Goal: Information Seeking & Learning: Learn about a topic

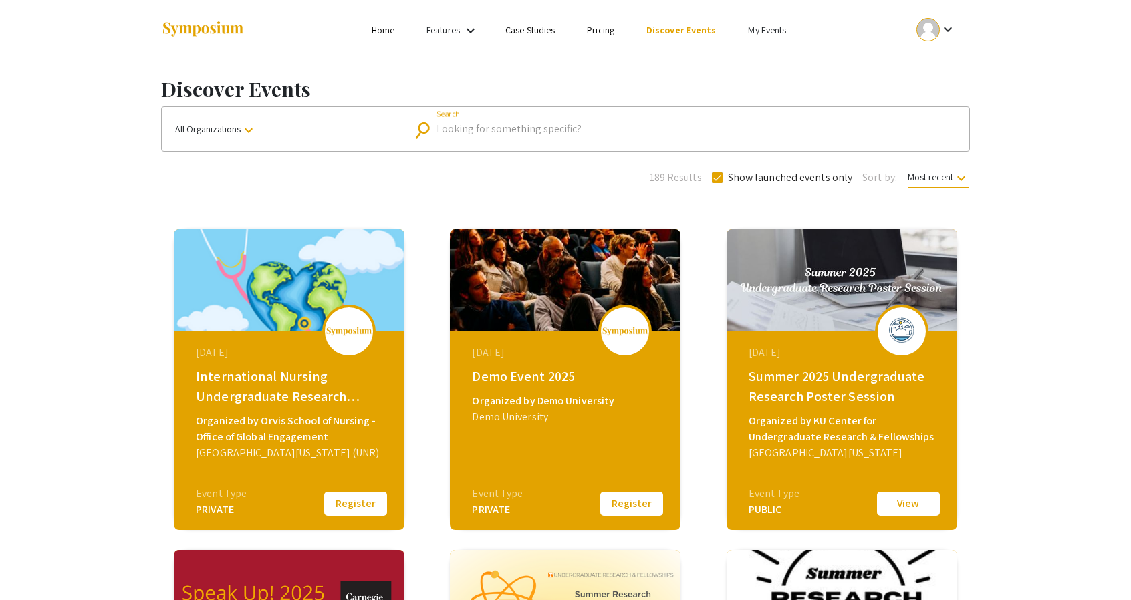
click at [504, 132] on input "Search" at bounding box center [694, 129] width 515 height 12
click at [298, 132] on button "All Organizations keyboard_arrow_down" at bounding box center [283, 129] width 242 height 44
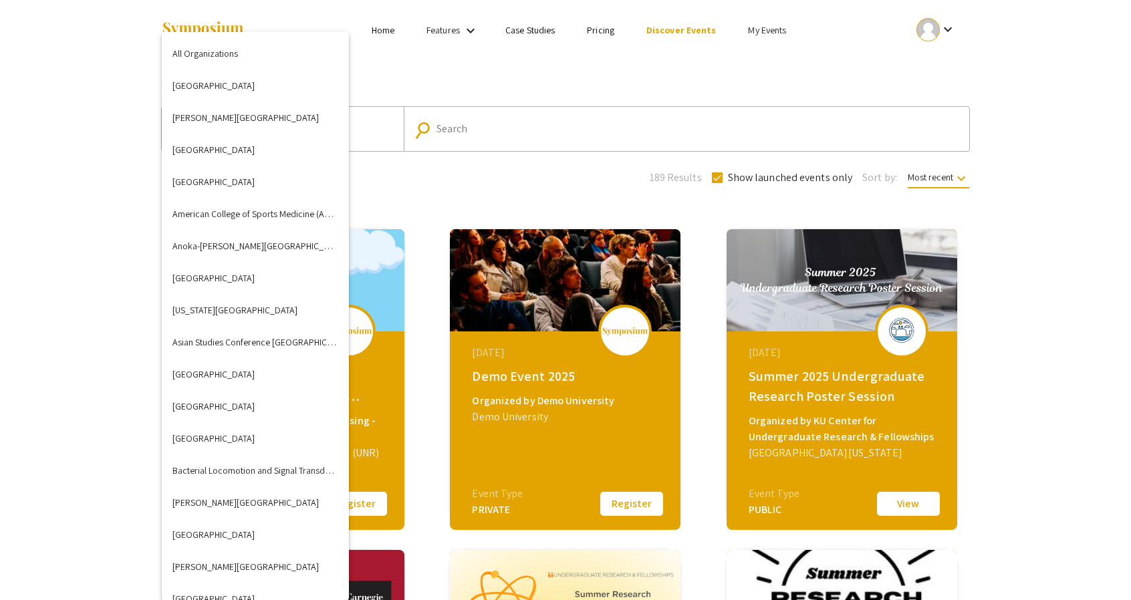
click at [477, 126] on div at bounding box center [565, 300] width 1131 height 600
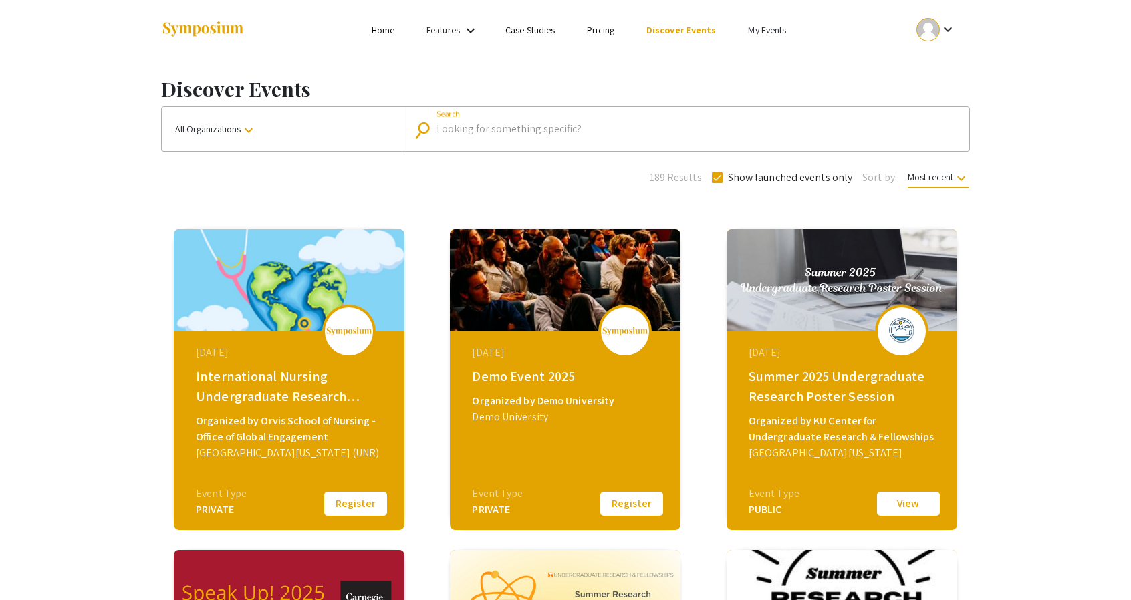
drag, startPoint x: 477, startPoint y: 126, endPoint x: 455, endPoint y: 128, distance: 22.8
click at [455, 128] on input "Search" at bounding box center [694, 129] width 515 height 12
type input "carnegie"
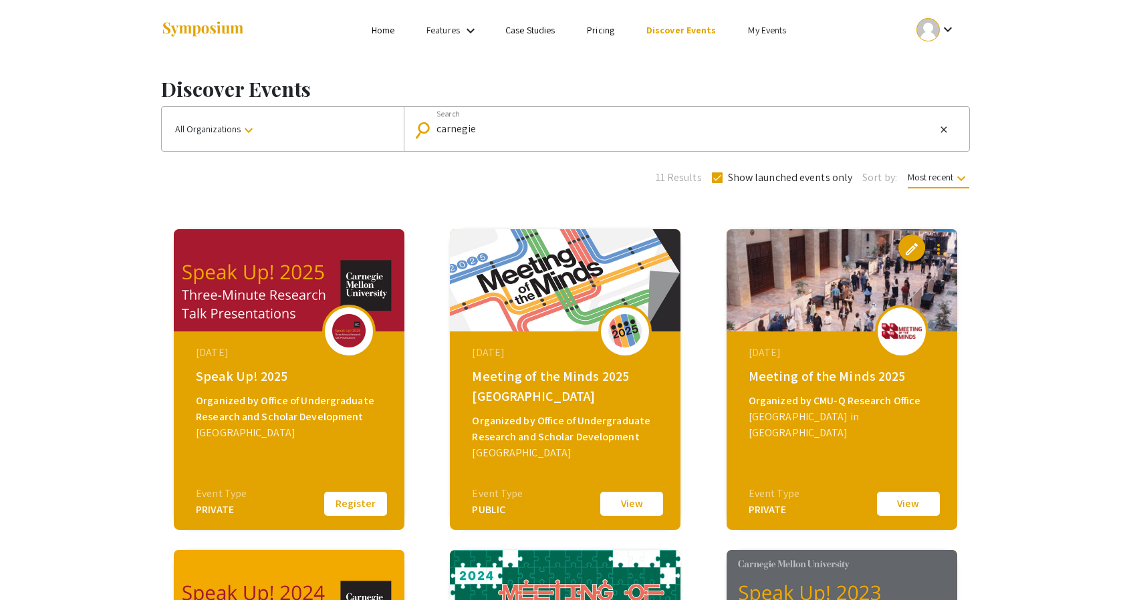
click at [903, 506] on button "View" at bounding box center [908, 504] width 67 height 28
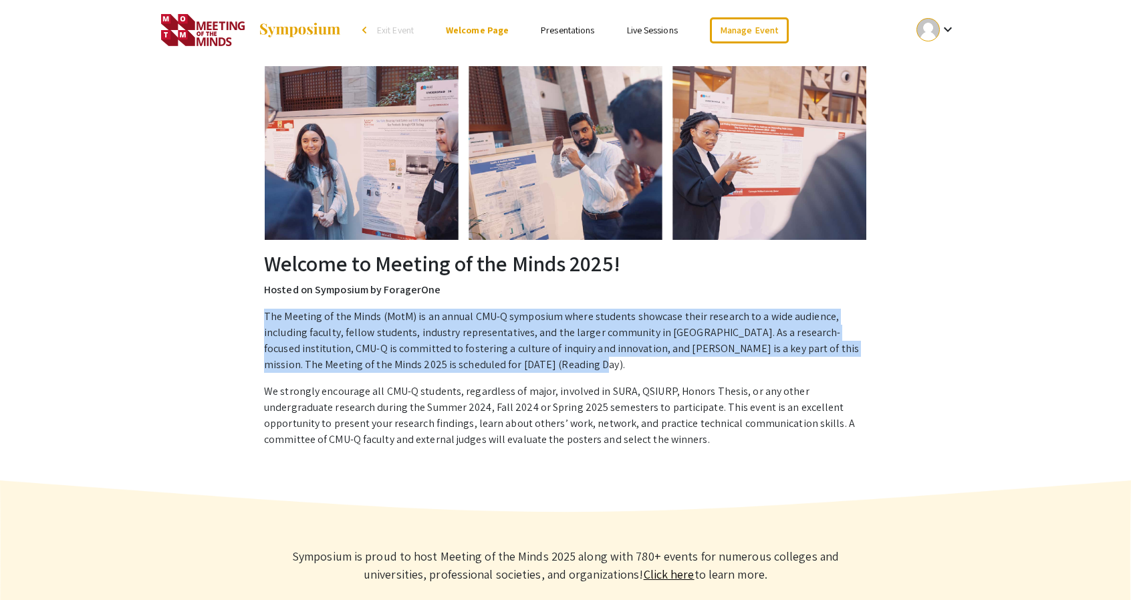
drag, startPoint x: 264, startPoint y: 316, endPoint x: 497, endPoint y: 367, distance: 239.0
click at [497, 367] on p "The Meeting of the Minds (MotM) is an annual CMU-Q symposium where students sho…" at bounding box center [565, 341] width 603 height 64
copy p "The Meeting of the Minds (MotM) is an annual CMU-Q symposium where students sho…"
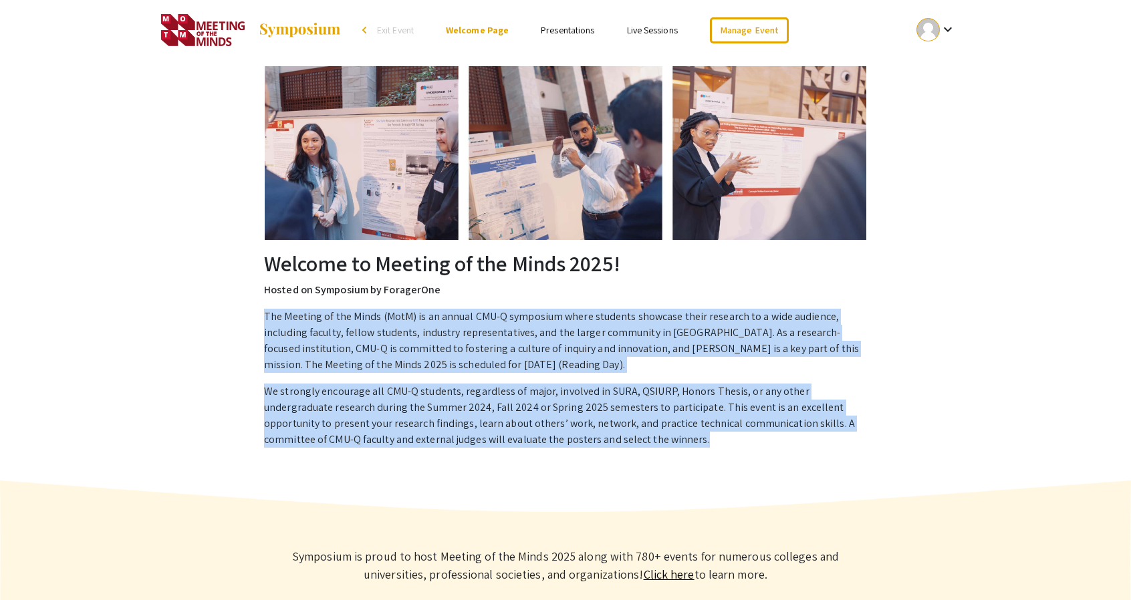
copy div "The Meeting of the Minds (MotM) is an annual CMU-Q symposium where students sho…"
